Goal: Transaction & Acquisition: Obtain resource

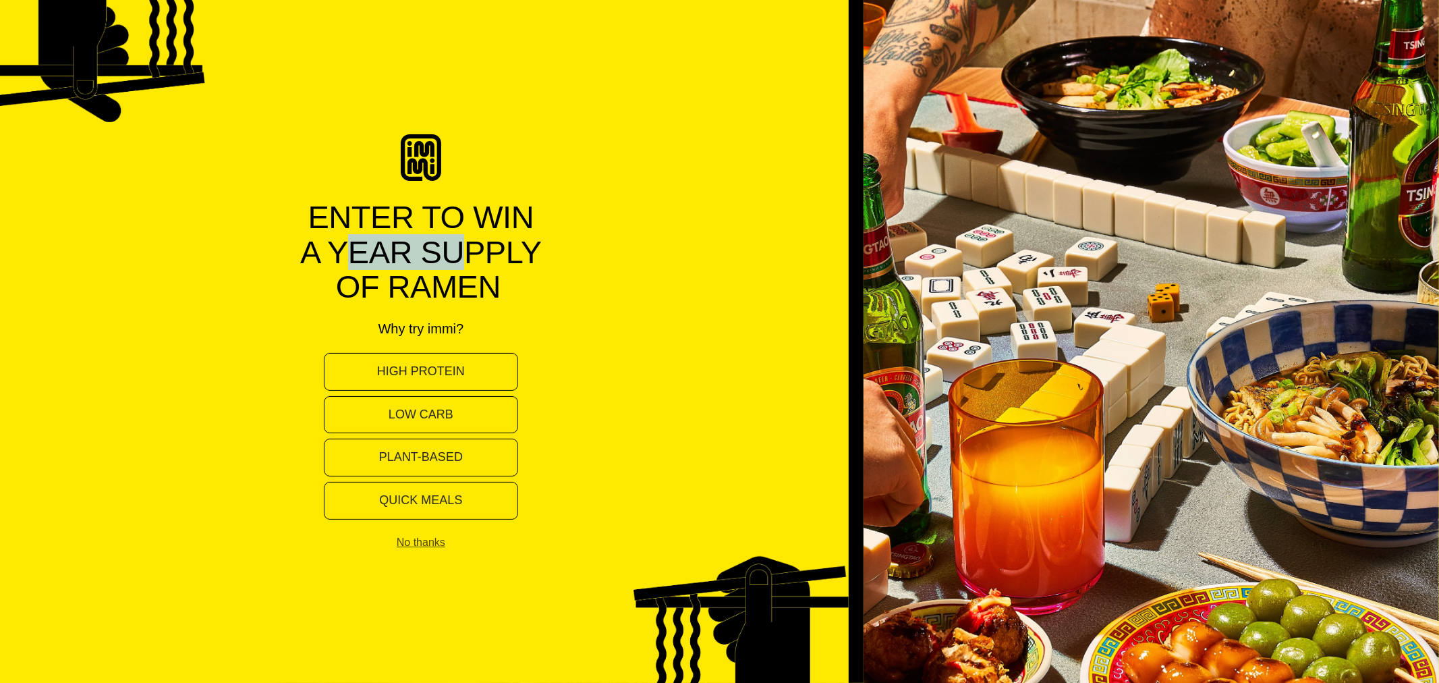
drag, startPoint x: 331, startPoint y: 234, endPoint x: 467, endPoint y: 243, distance: 136.6
click at [467, 243] on p "A Year Supply" at bounding box center [421, 252] width 242 height 35
click at [539, 266] on p "A Year Supply" at bounding box center [421, 252] width 242 height 35
drag, startPoint x: 387, startPoint y: 323, endPoint x: 486, endPoint y: 327, distance: 99.3
click at [486, 327] on div "Enter to win A Year Supply of ramen Why try immi? High protein Low carb Plant-b…" at bounding box center [421, 341] width 864 height 414
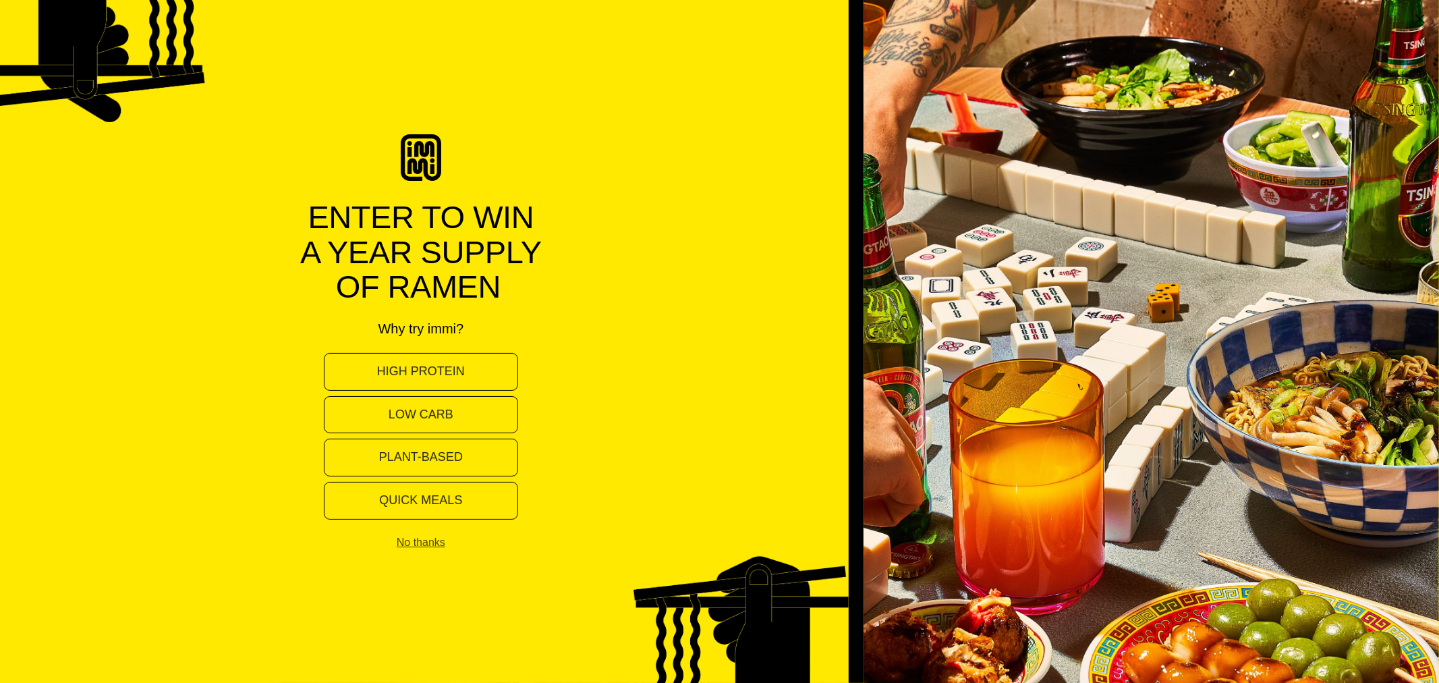
click at [510, 327] on div "Enter to win A Year Supply of ramen Why try immi? High protein Low carb Plant-b…" at bounding box center [421, 341] width 864 height 414
click at [452, 375] on button "High protein" at bounding box center [421, 372] width 194 height 38
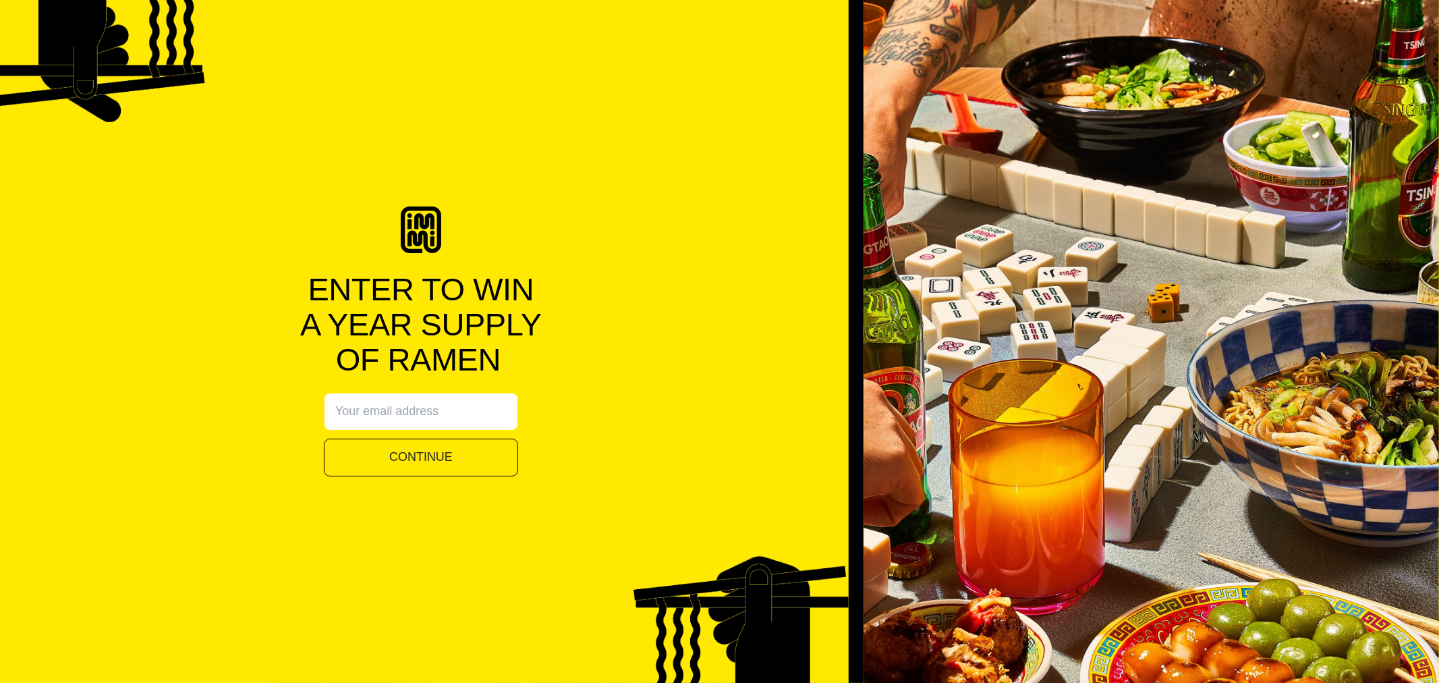
click at [425, 402] on input "Alia popup" at bounding box center [421, 412] width 194 height 38
click at [424, 468] on button "Continue" at bounding box center [421, 458] width 194 height 38
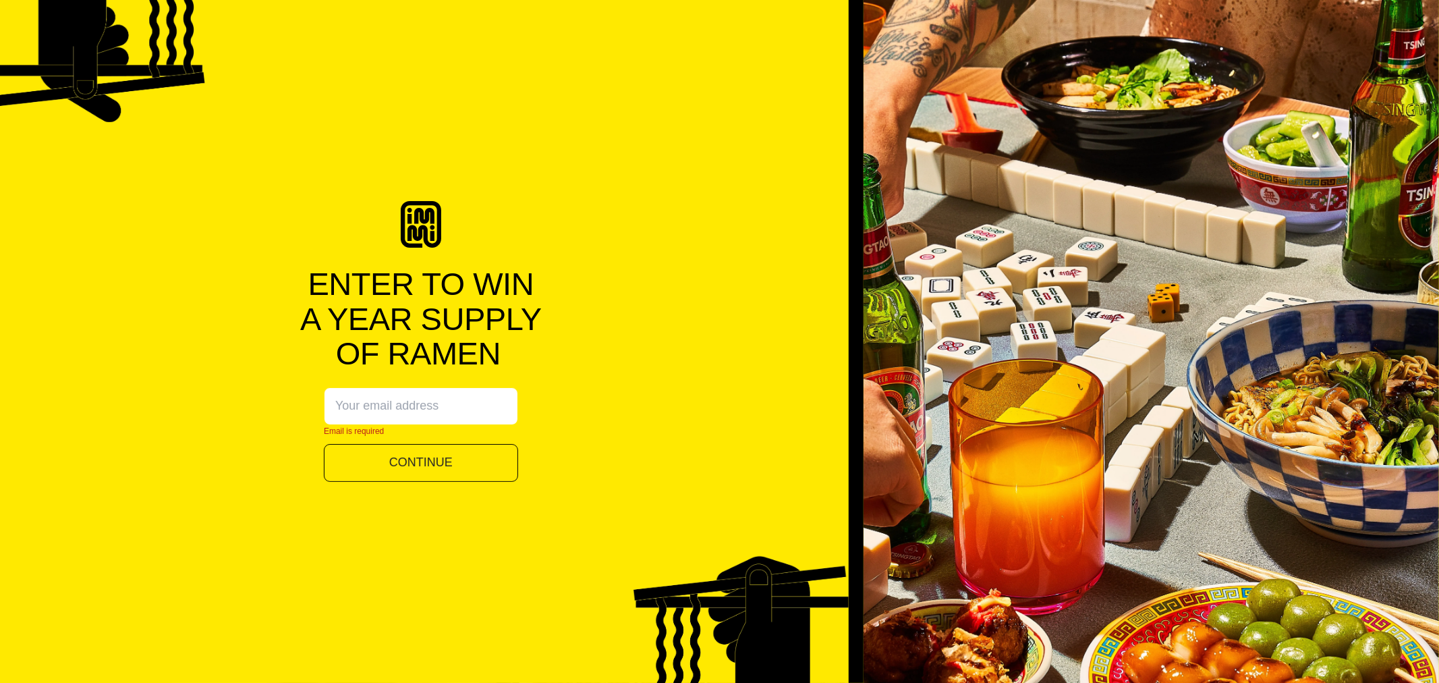
click at [440, 391] on input "Email is required" at bounding box center [421, 406] width 194 height 38
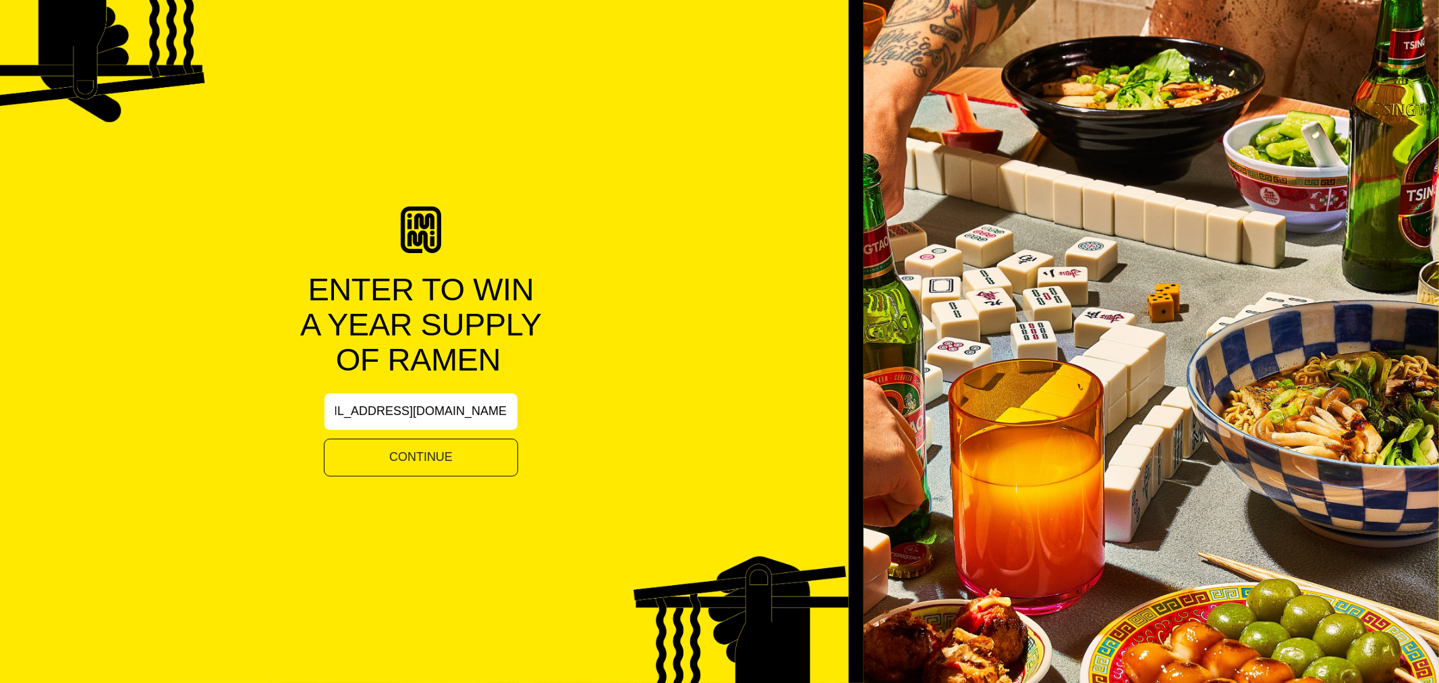
scroll to position [0, 52]
type input "ipoon+aliacheck2@immieats.com"
click at [497, 443] on button "Continue" at bounding box center [421, 458] width 194 height 38
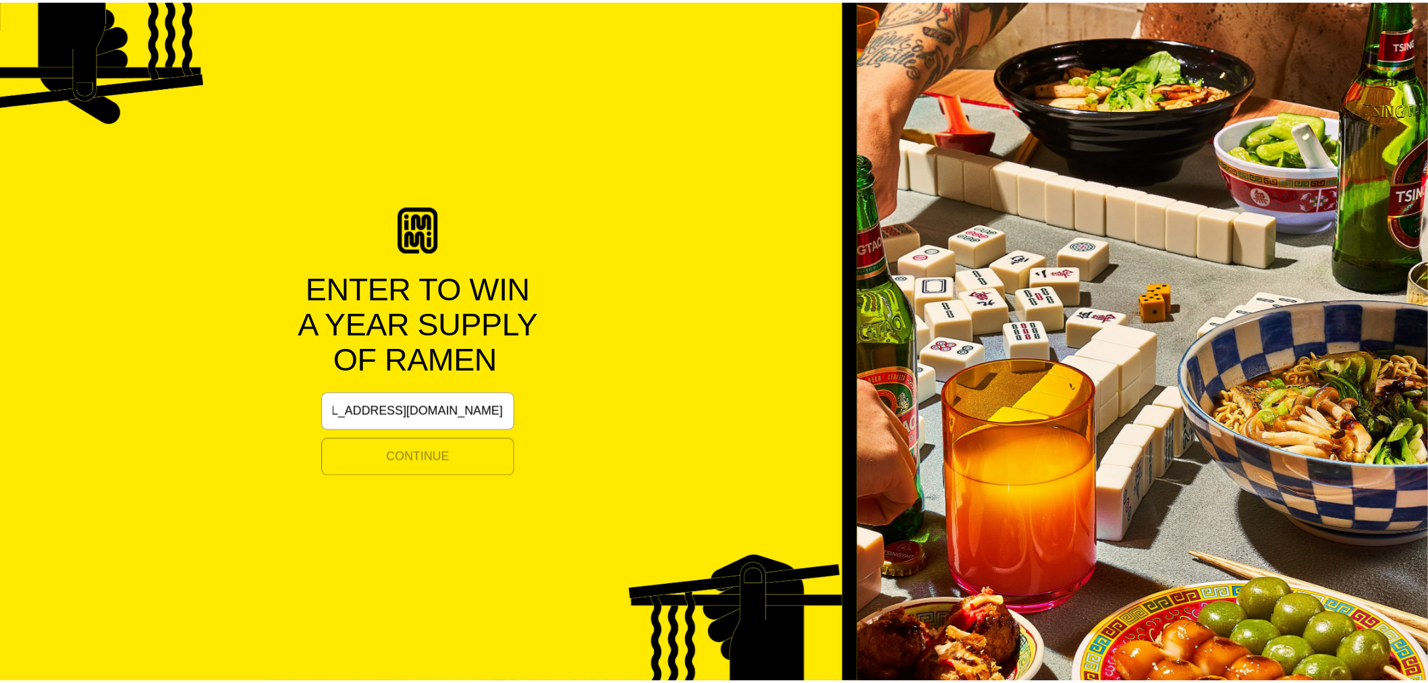
scroll to position [0, 0]
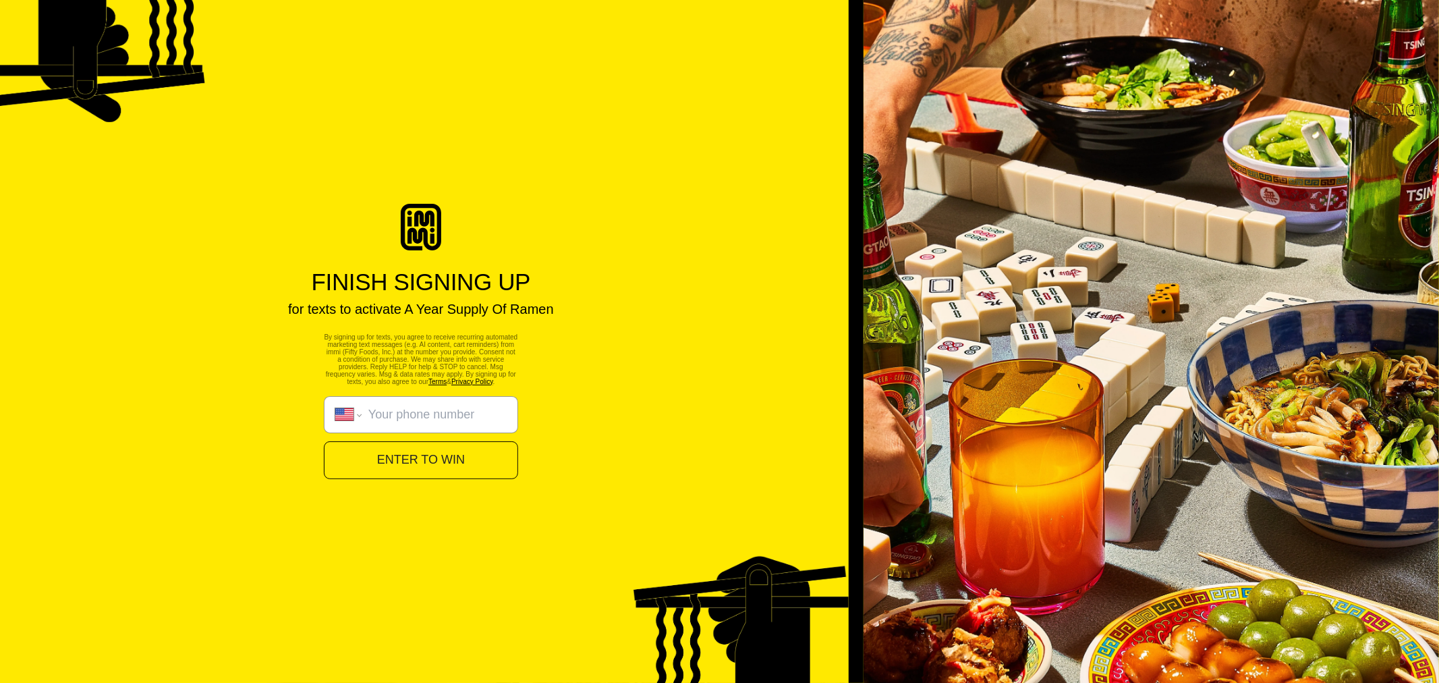
click at [429, 385] on link "Terms" at bounding box center [438, 381] width 18 height 7
click at [451, 385] on link "Privacy Policy" at bounding box center [472, 381] width 42 height 7
click at [460, 420] on input "International Afghanistan Åland Islands Albania Algeria American Samoa Andorra …" at bounding box center [437, 415] width 138 height 15
click at [628, 440] on div "Finish Signing Up for texts to activate A Year Supply Of Ramen By signing up fo…" at bounding box center [421, 341] width 864 height 275
click at [354, 419] on select "International Afghanistan Åland Islands Albania Algeria American Samoa Andorra …" at bounding box center [348, 415] width 26 height 15
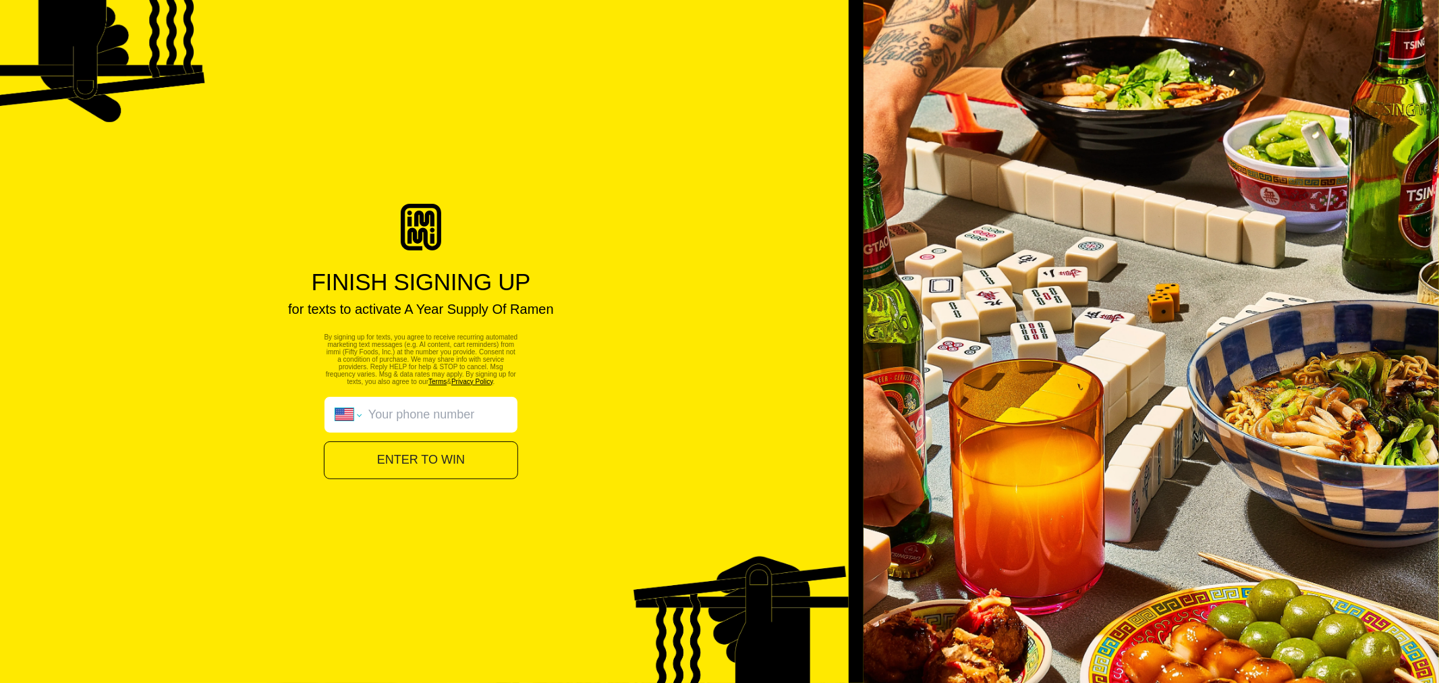
select select "CA"
click at [335, 414] on select "International Afghanistan Åland Islands Albania Algeria American Samoa Andorra …" at bounding box center [348, 415] width 26 height 15
click at [429, 412] on div "International Afghanistan Åland Islands Albania Algeria American Samoa Andorra …" at bounding box center [421, 415] width 194 height 38
click at [362, 412] on select "International Afghanistan Åland Islands Albania Algeria American Samoa Andorra …" at bounding box center [348, 415] width 26 height 15
click at [425, 420] on input "International Afghanistan Åland Islands Albania Algeria American Samoa Andorra …" at bounding box center [437, 415] width 138 height 15
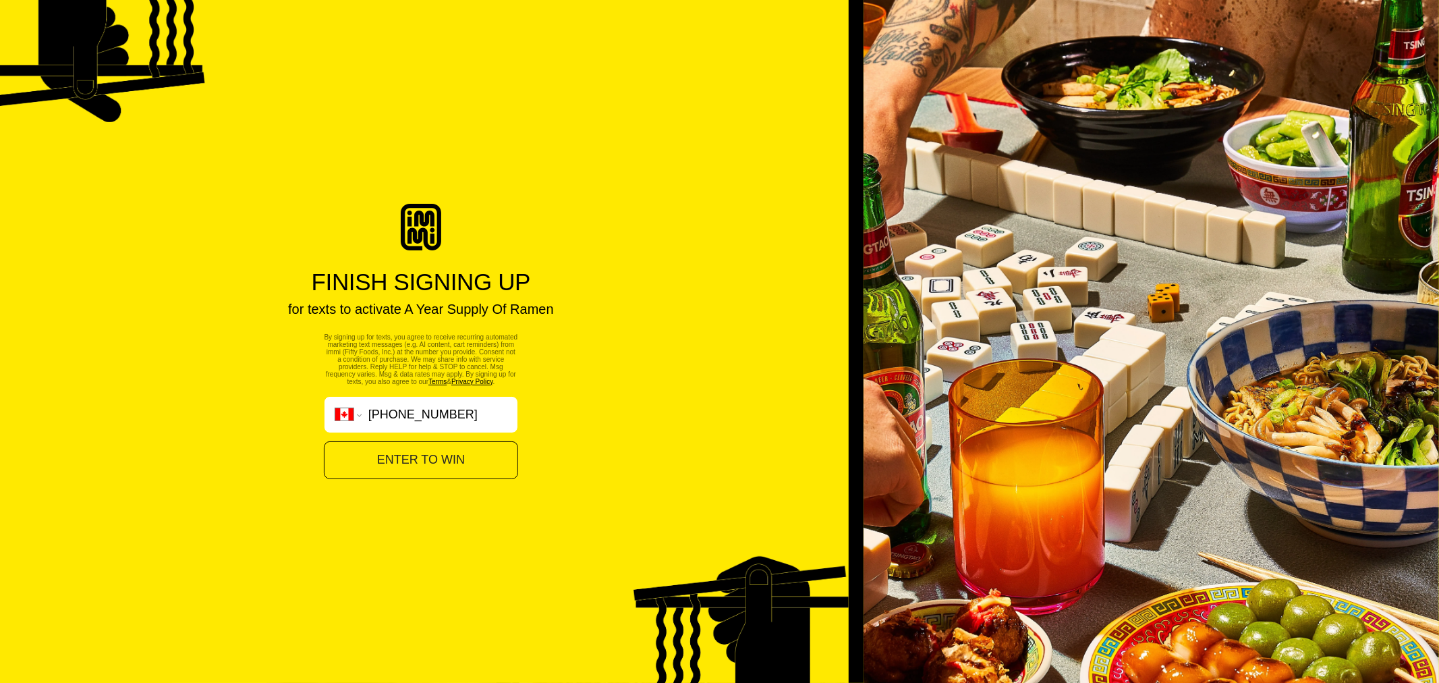
type input "(647) 924-9303"
click at [432, 461] on button "Enter to win" at bounding box center [421, 460] width 194 height 38
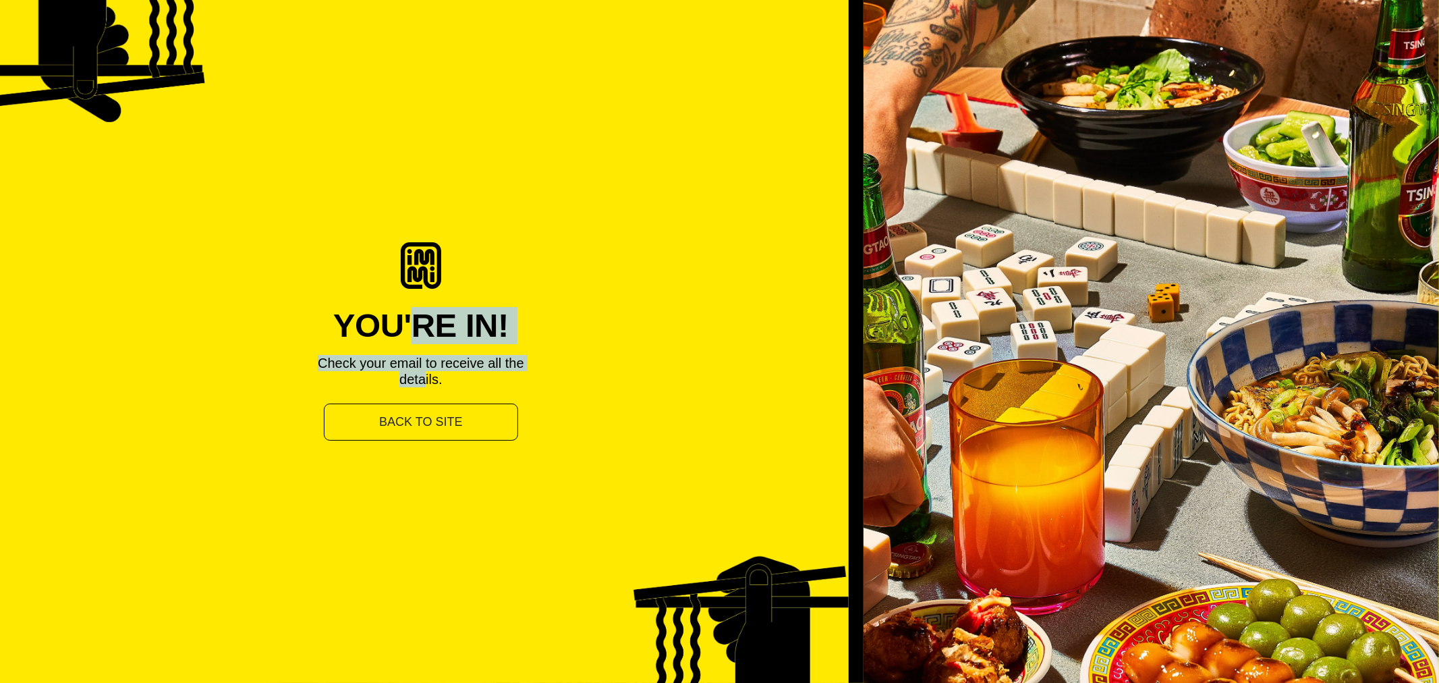
drag, startPoint x: 418, startPoint y: 324, endPoint x: 449, endPoint y: 375, distance: 59.0
click at [449, 375] on div "You're In! Check your email to receive all the details." at bounding box center [421, 348] width 216 height 80
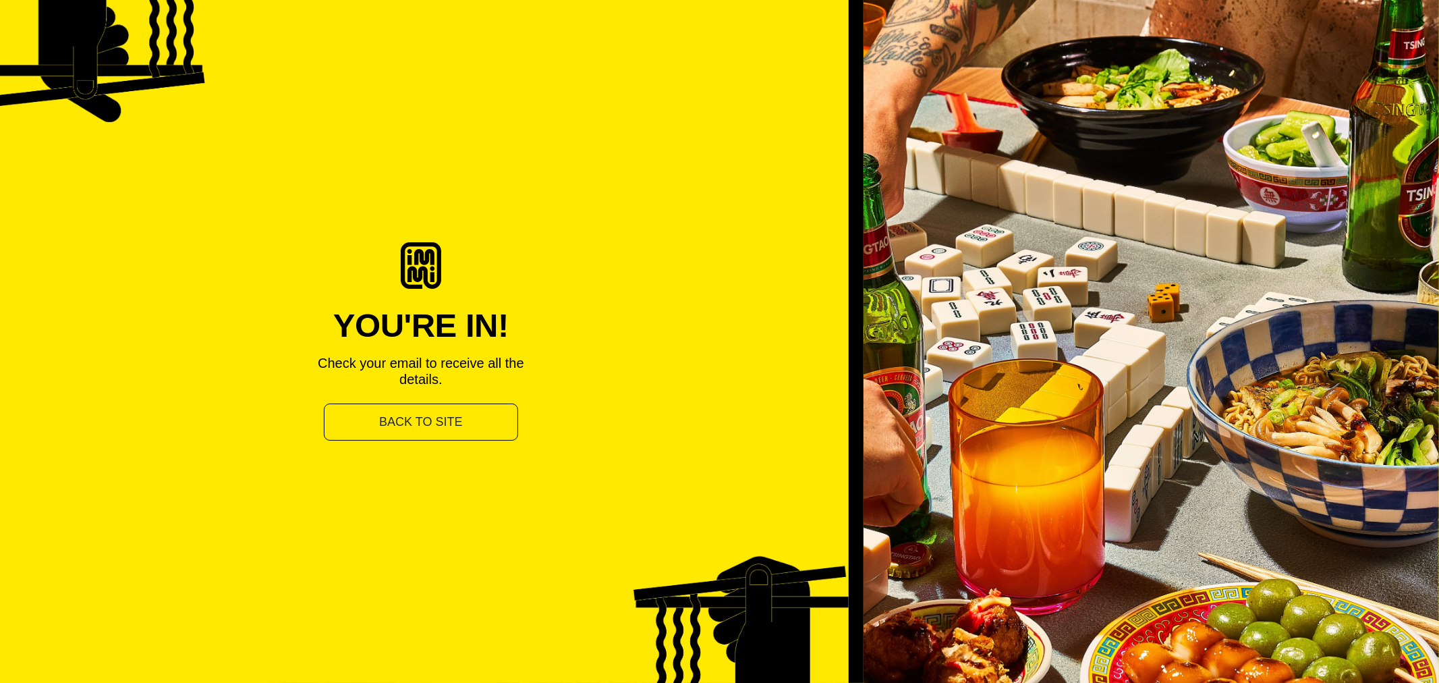
click at [521, 383] on p "Check your email to receive all the details." at bounding box center [421, 371] width 216 height 32
click at [443, 415] on button "Back to site" at bounding box center [421, 423] width 194 height 38
